Goal: Transaction & Acquisition: Purchase product/service

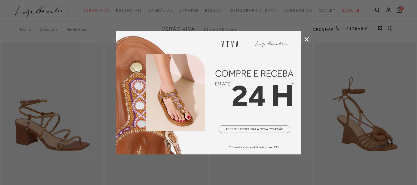
click at [306, 38] on icon at bounding box center [306, 39] width 5 height 5
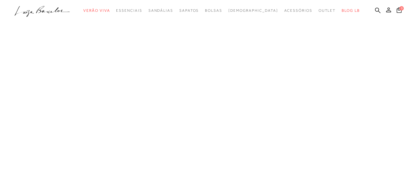
click at [0, 0] on link "Sapatos" at bounding box center [0, 0] width 0 height 0
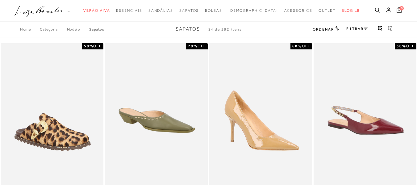
click at [356, 25] on div "FILTRAR" at bounding box center [357, 29] width 22 height 8
click at [352, 29] on link "FILTRAR" at bounding box center [357, 29] width 22 height 4
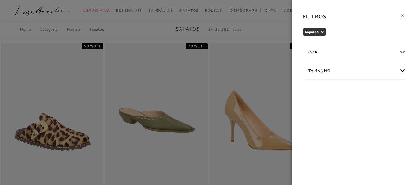
click at [367, 71] on div "Tamanho" at bounding box center [354, 71] width 102 height 16
click at [338, 122] on label "36" at bounding box center [332, 123] width 14 height 13
click at [330, 122] on input "36" at bounding box center [327, 124] width 6 height 6
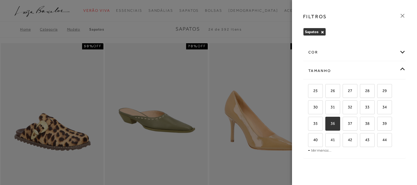
checkbox input "true"
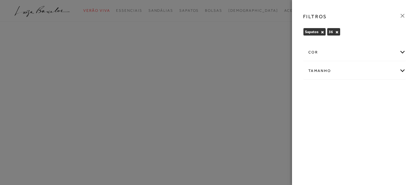
click at [401, 15] on icon at bounding box center [402, 15] width 7 height 7
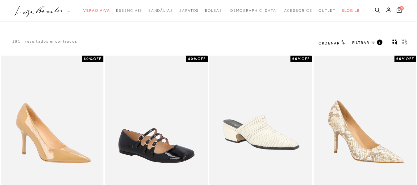
click at [337, 41] on span "Ordenar" at bounding box center [328, 43] width 21 height 4
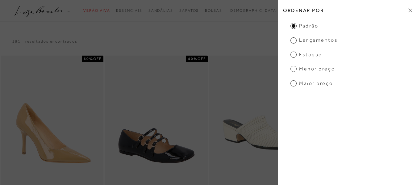
click at [294, 69] on span "Menor Preço" at bounding box center [312, 68] width 44 height 7
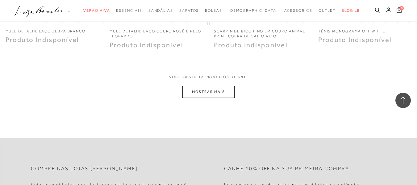
scroll to position [591, 0]
